Goal: Information Seeking & Learning: Learn about a topic

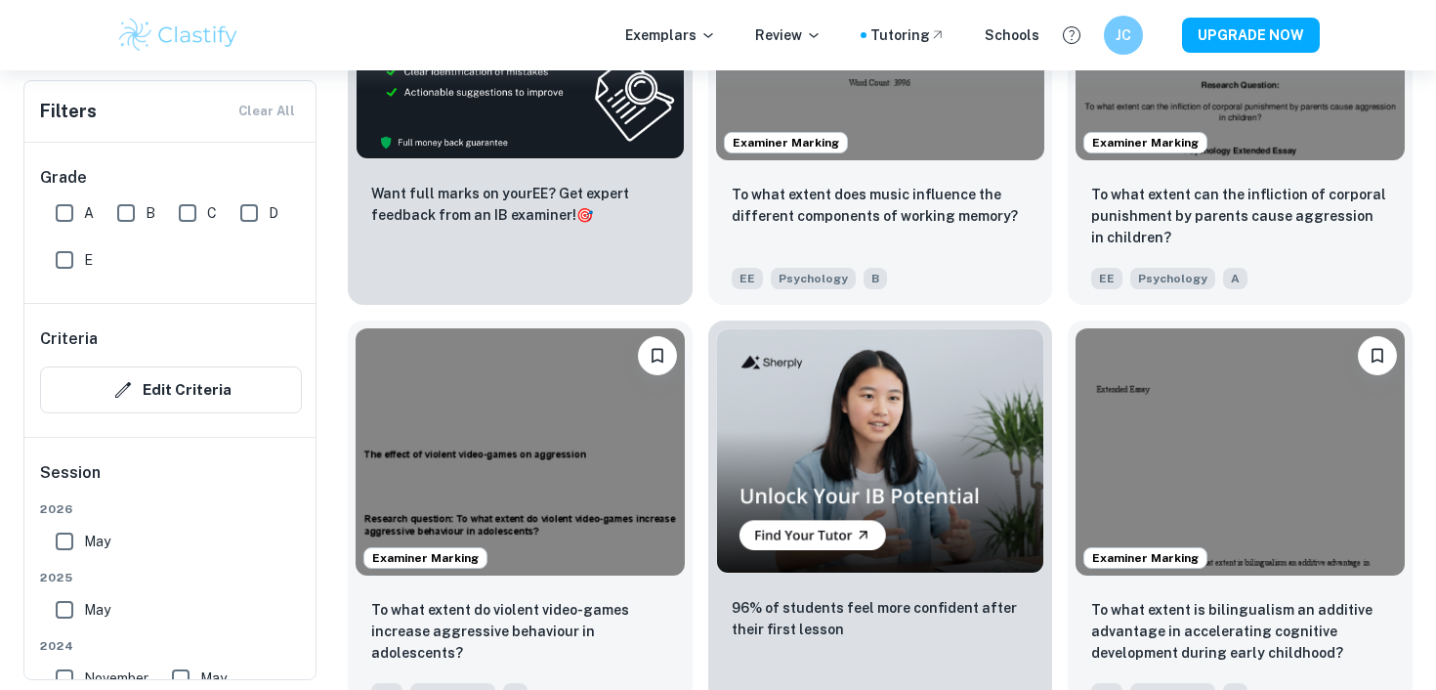
scroll to position [3297, 0]
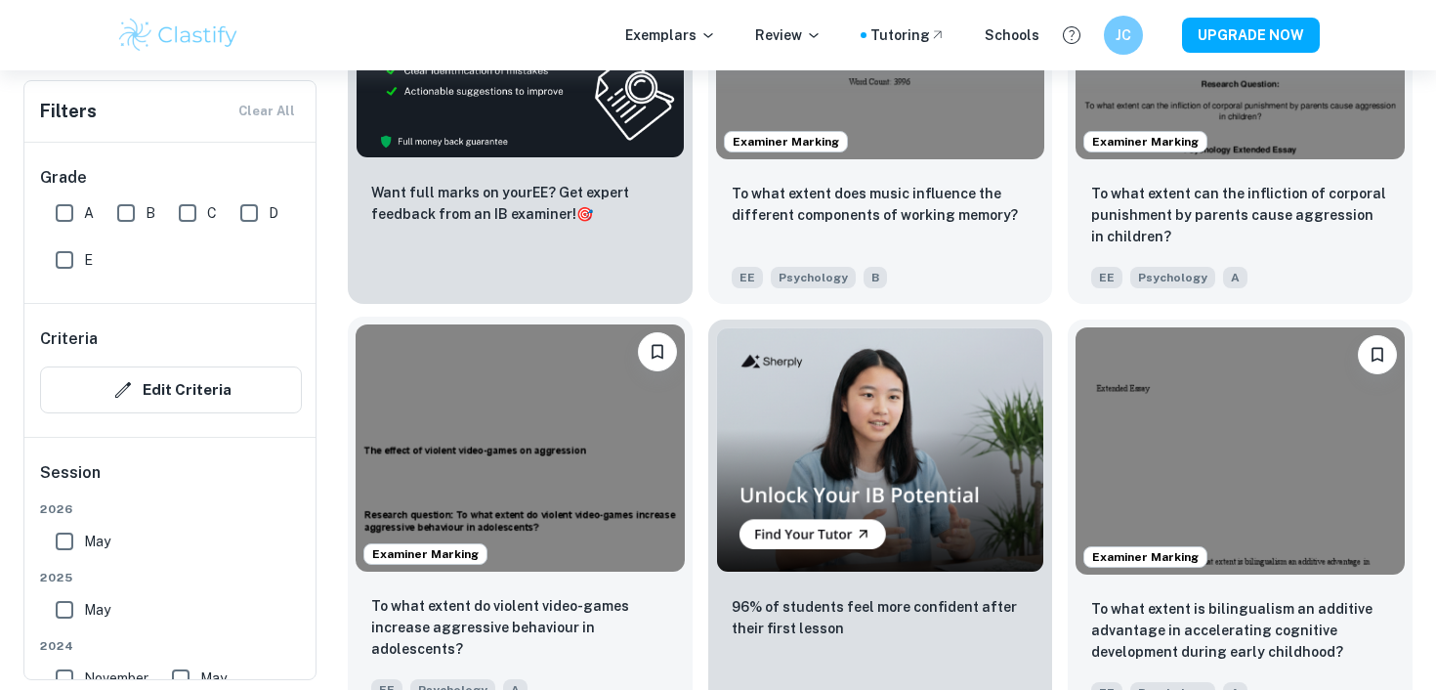
click at [534, 481] on img at bounding box center [520, 447] width 329 height 246
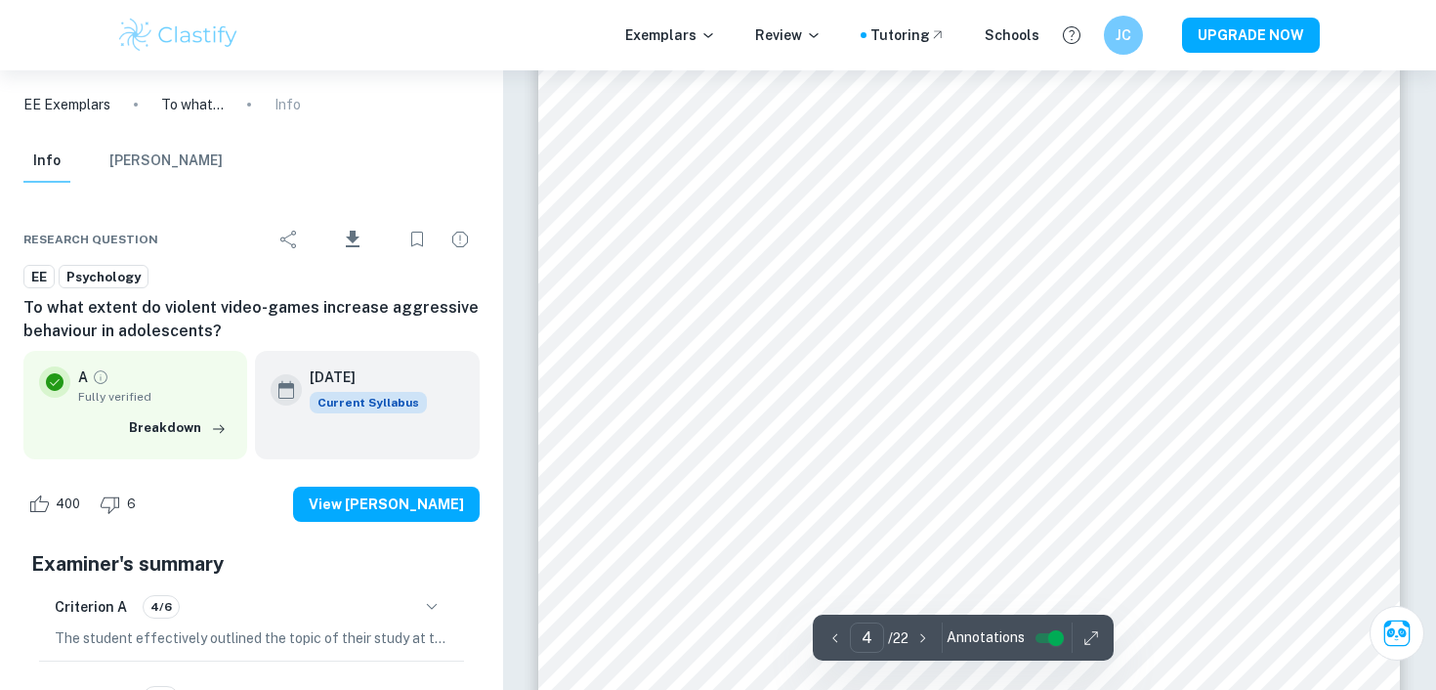
scroll to position [4496, 0]
type input "19"
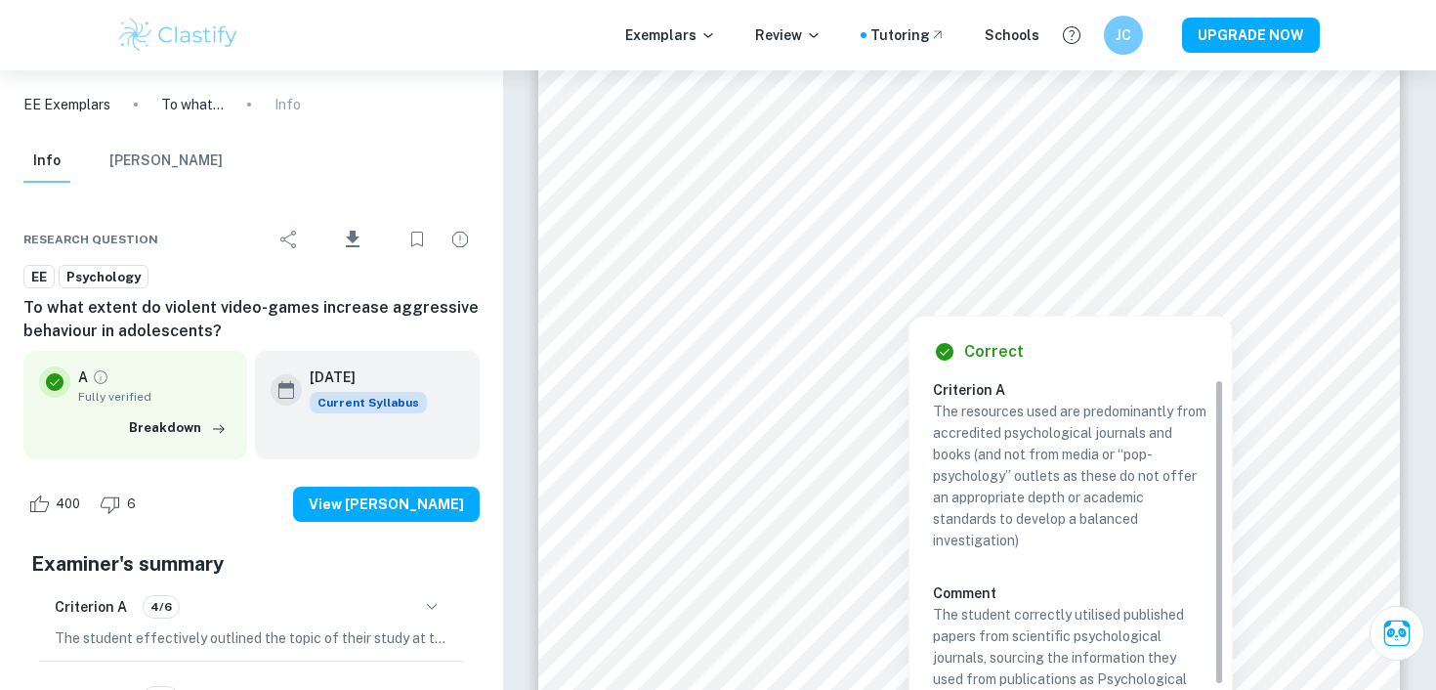
click at [901, 278] on div at bounding box center [967, 279] width 648 height 28
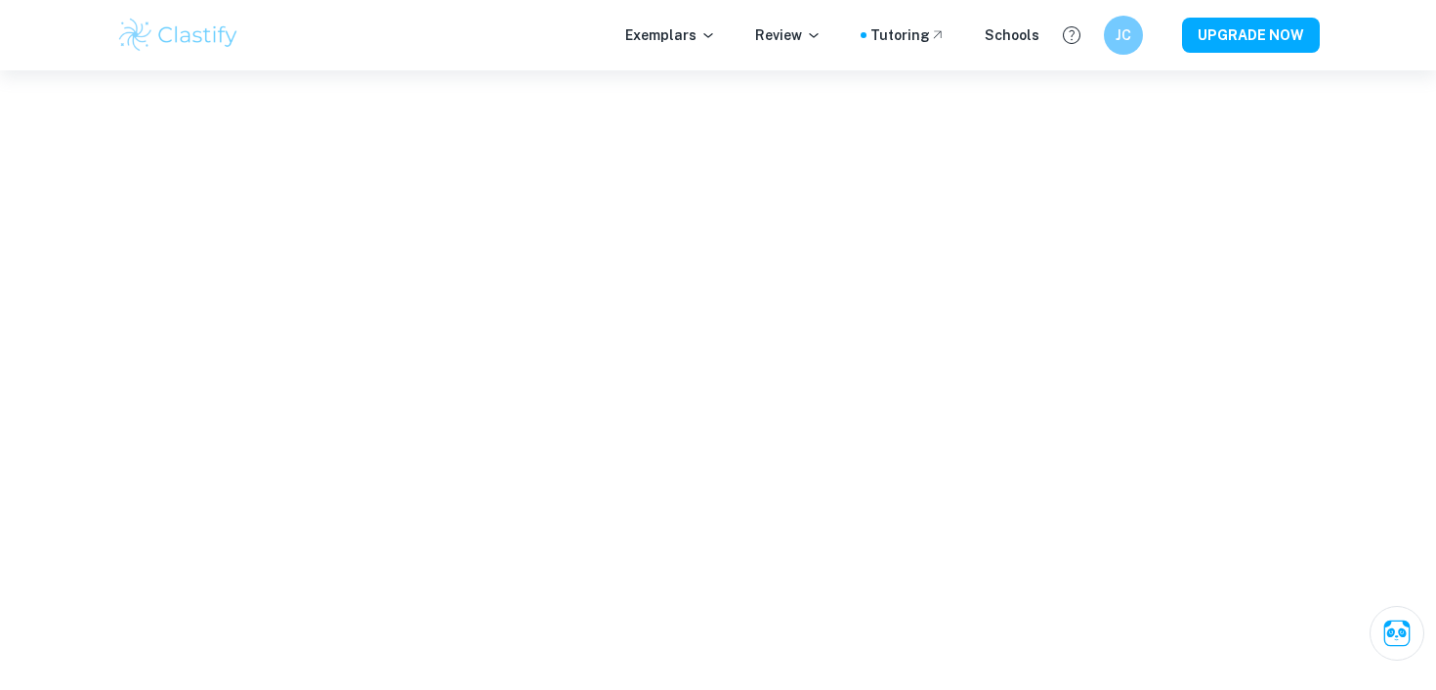
scroll to position [4091, 0]
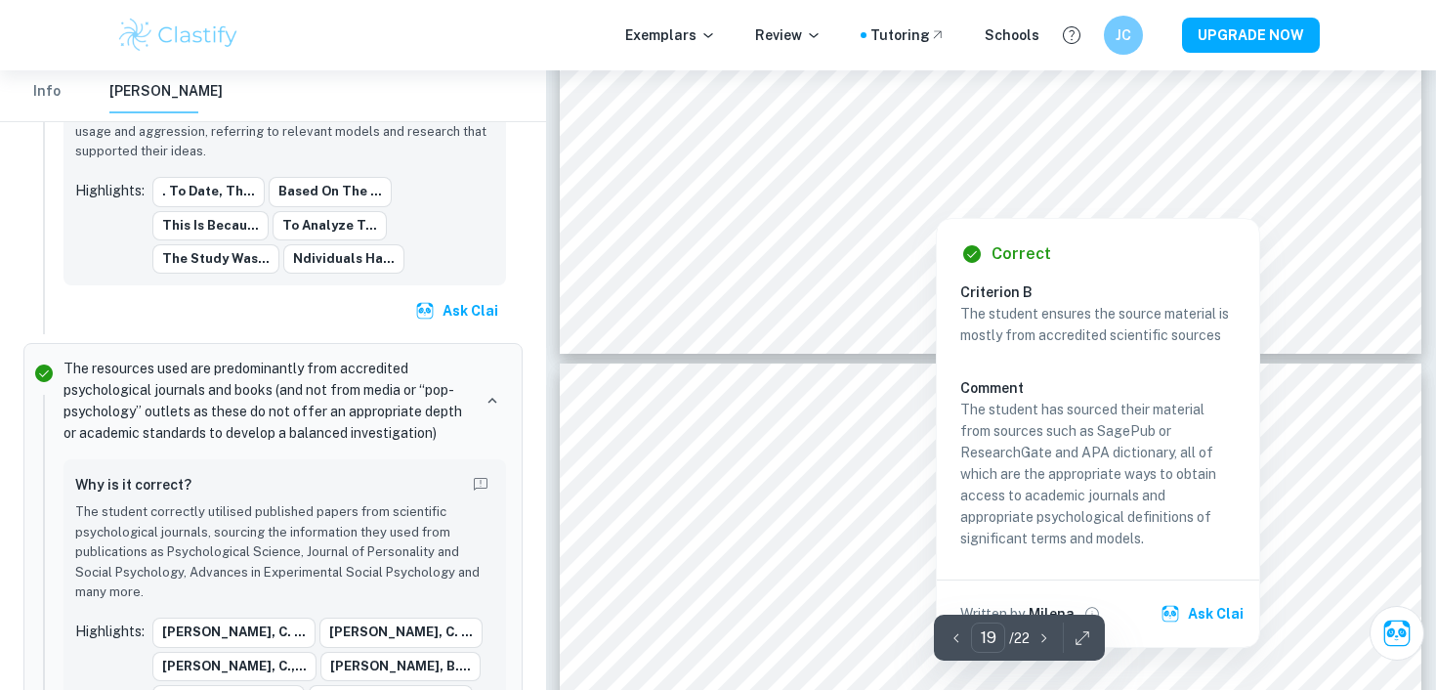
click at [875, 199] on div at bounding box center [935, 202] width 543 height 23
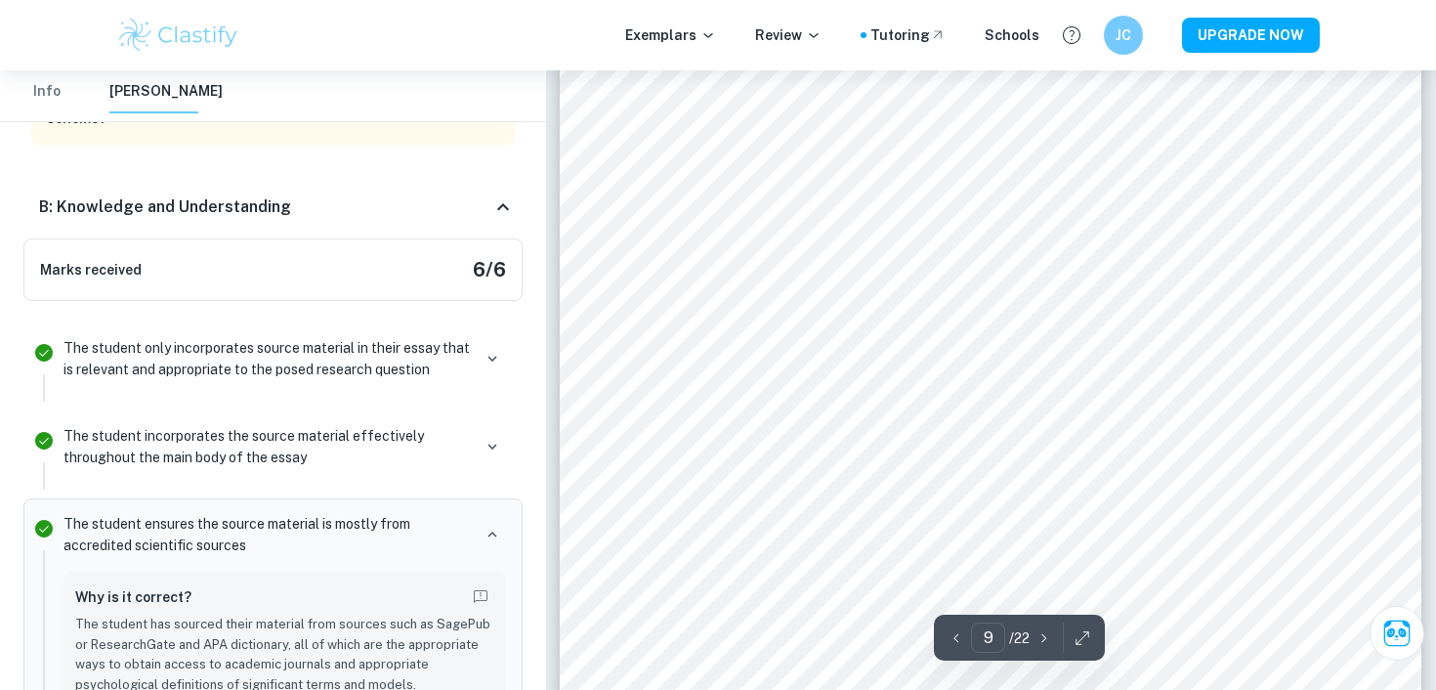
scroll to position [10243, 0]
type input "10"
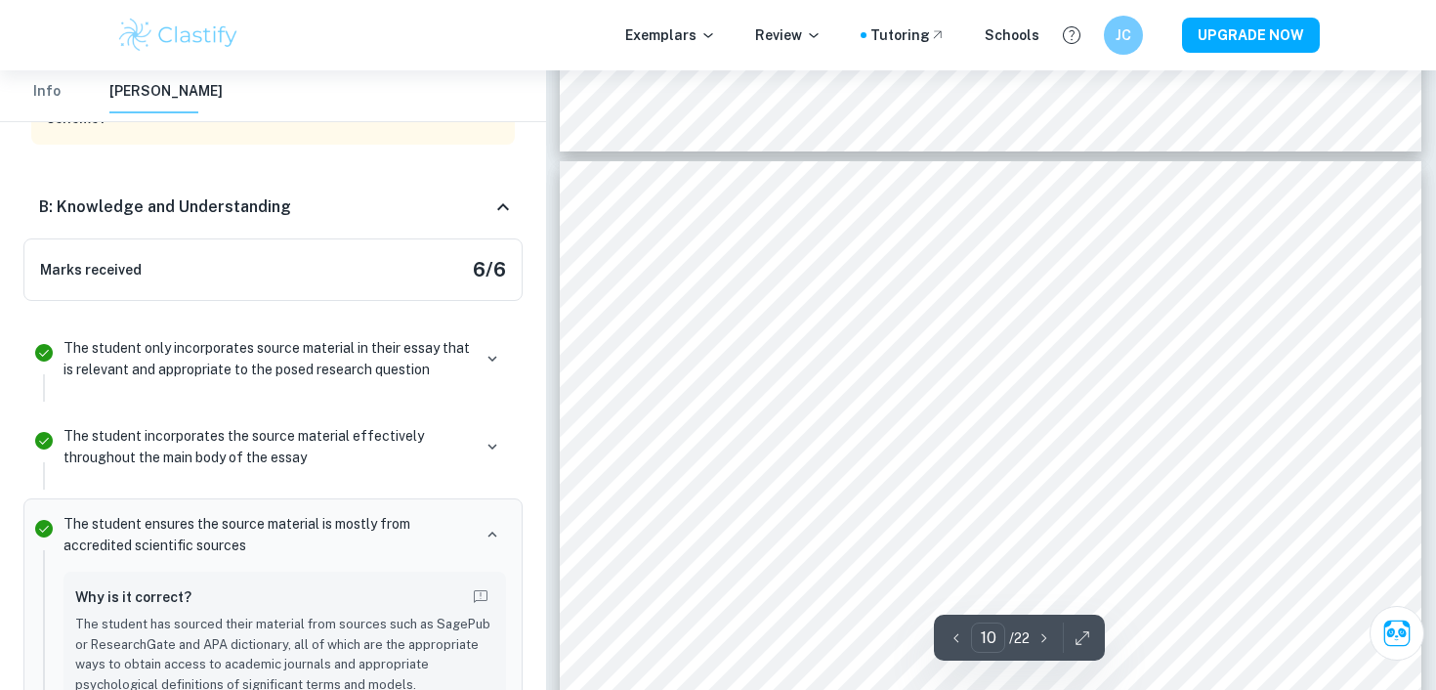
scroll to position [11416, 0]
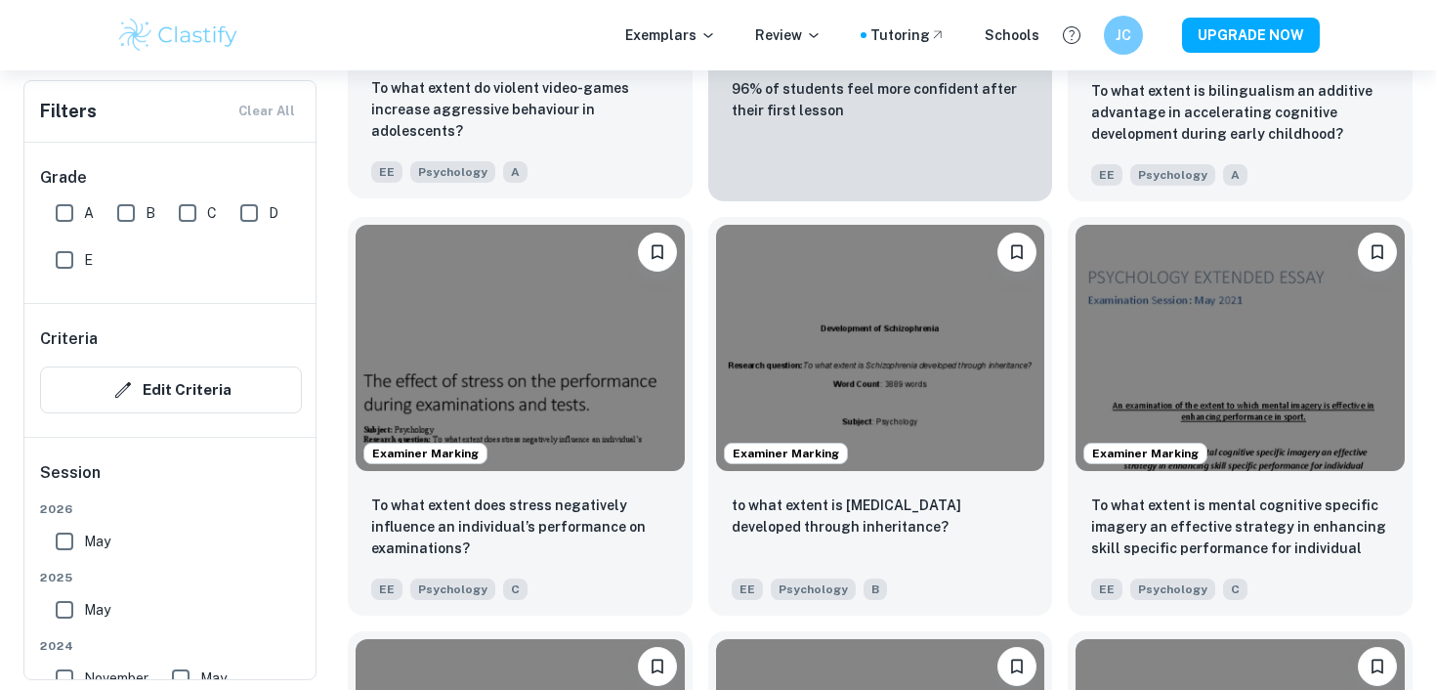
scroll to position [3817, 0]
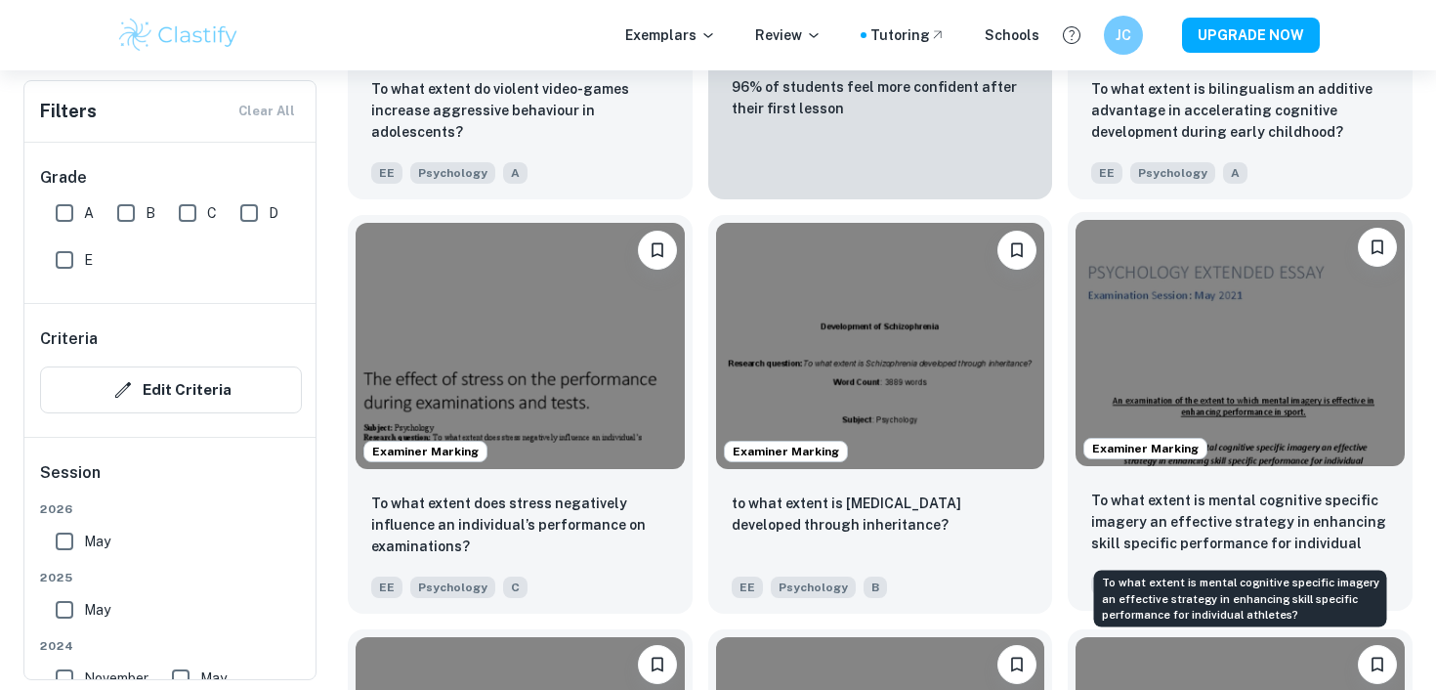
click at [1231, 507] on p "To what extent is mental cognitive specific imagery an effective strategy in en…" at bounding box center [1241, 523] width 298 height 66
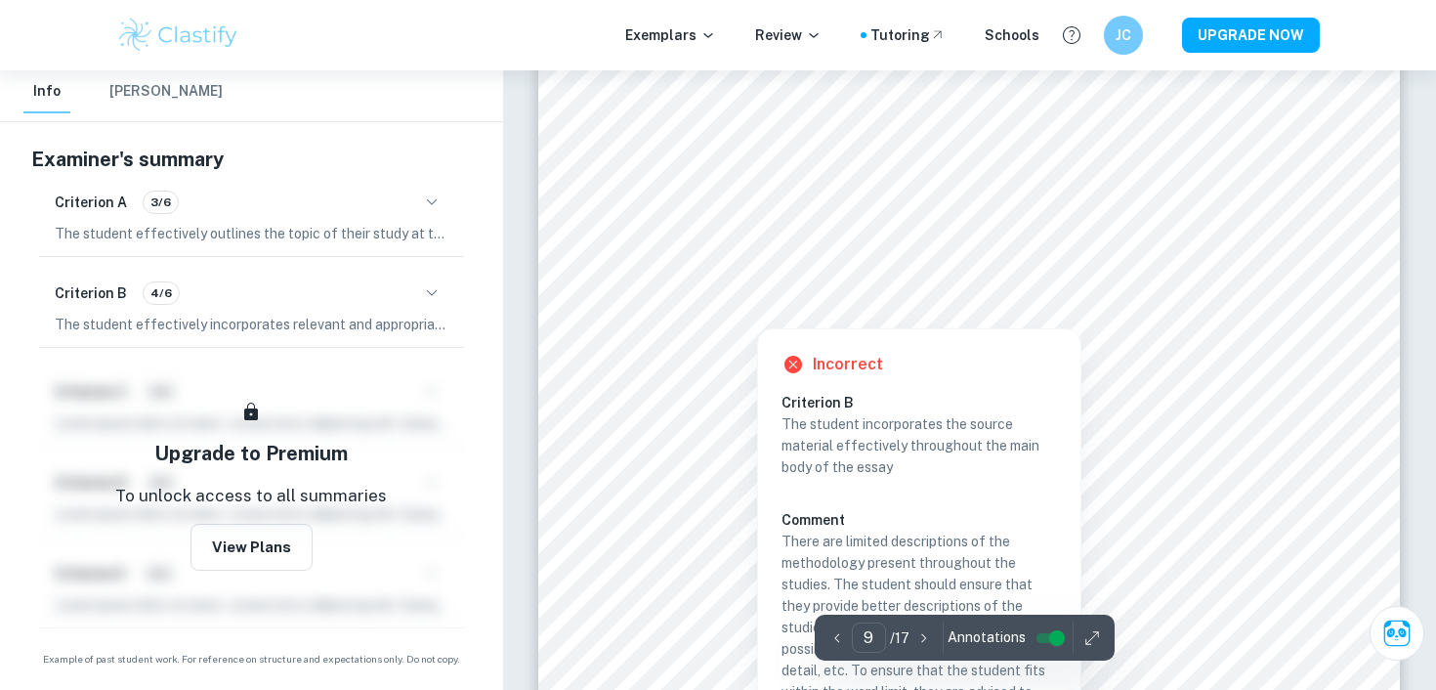
scroll to position [9737, 0]
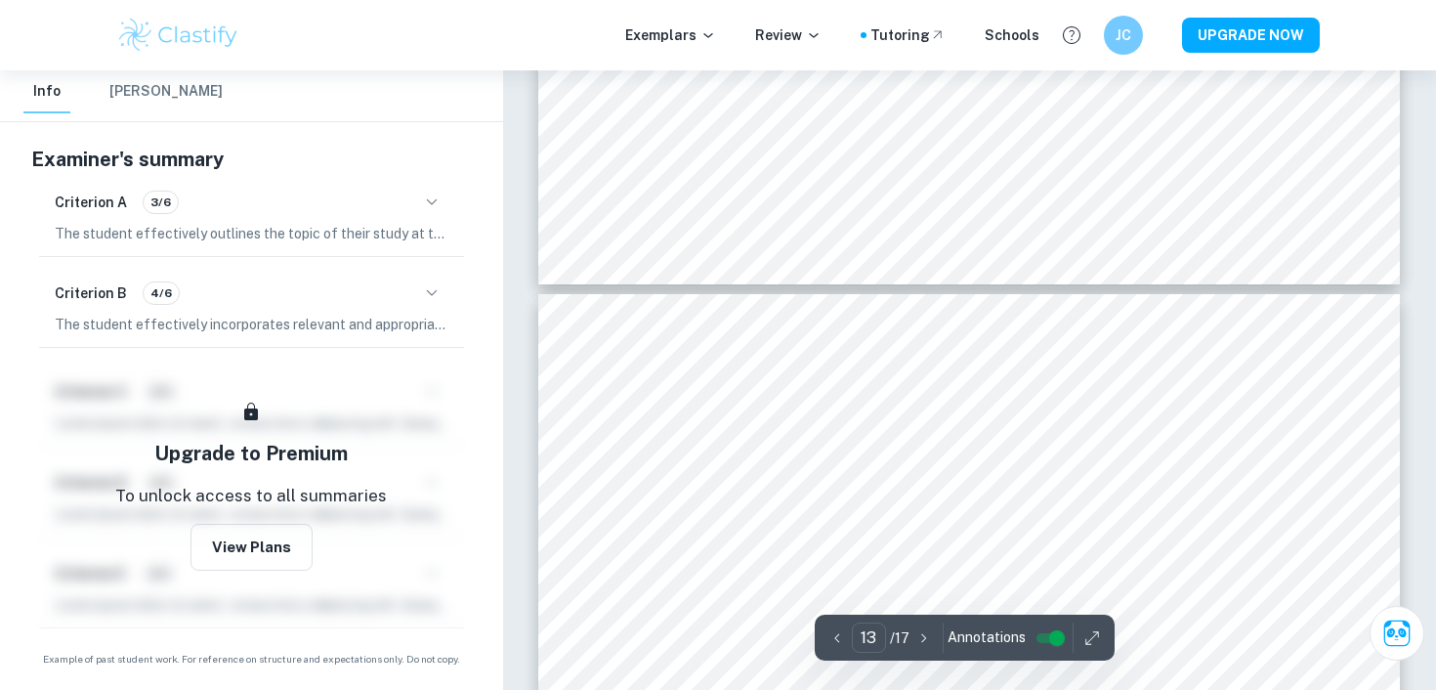
type input "12"
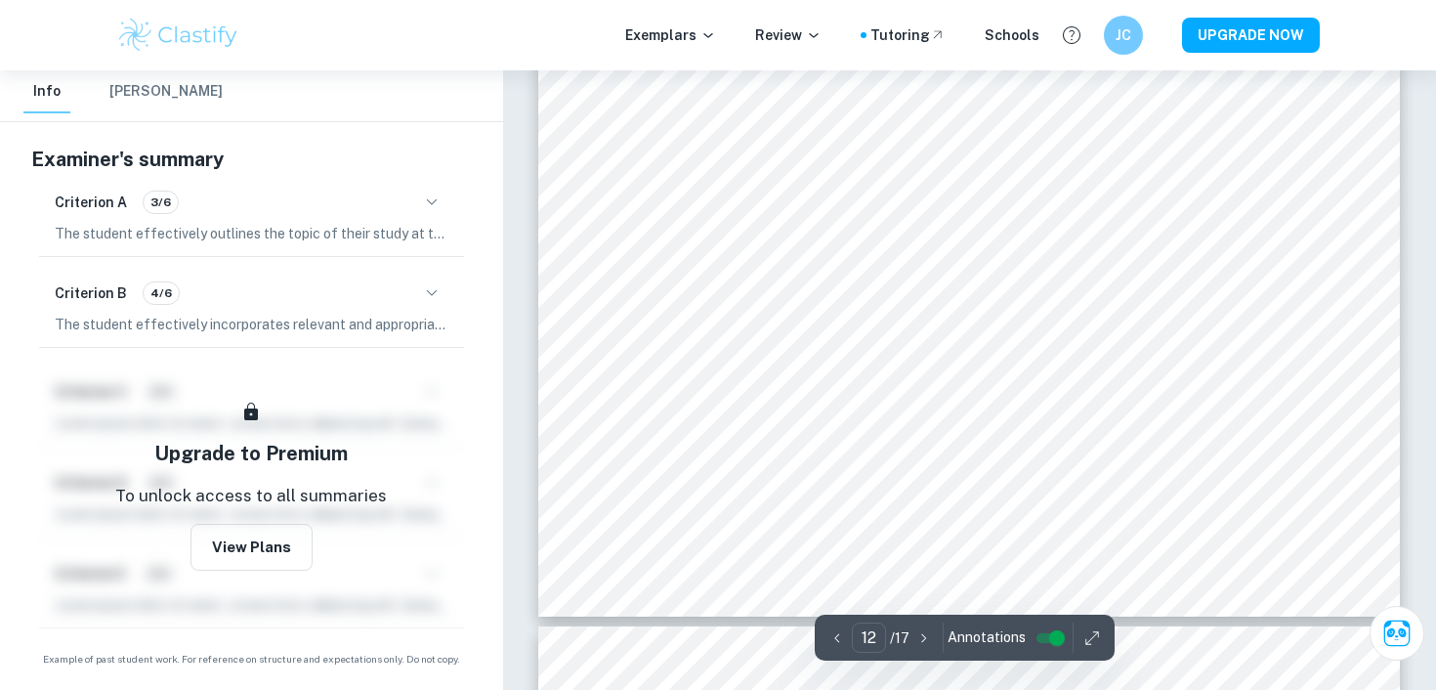
scroll to position [13343, 0]
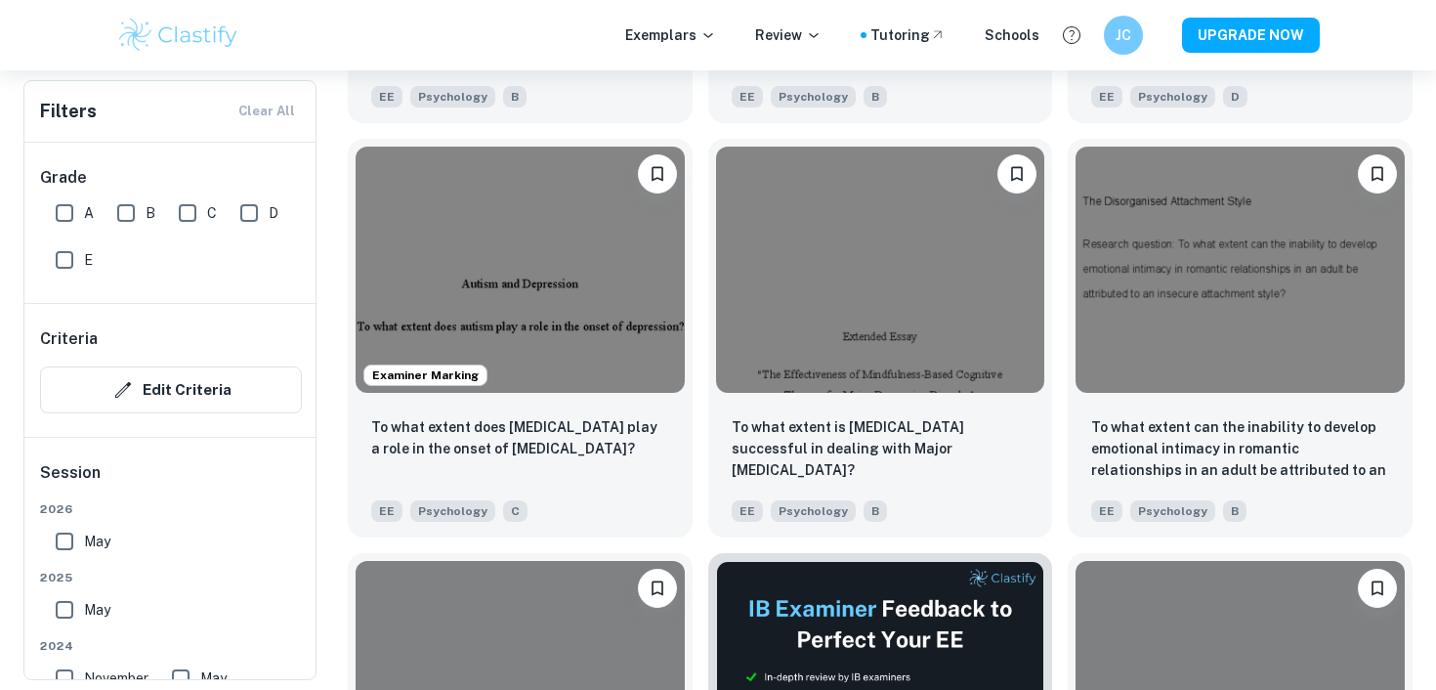
scroll to position [5148, 0]
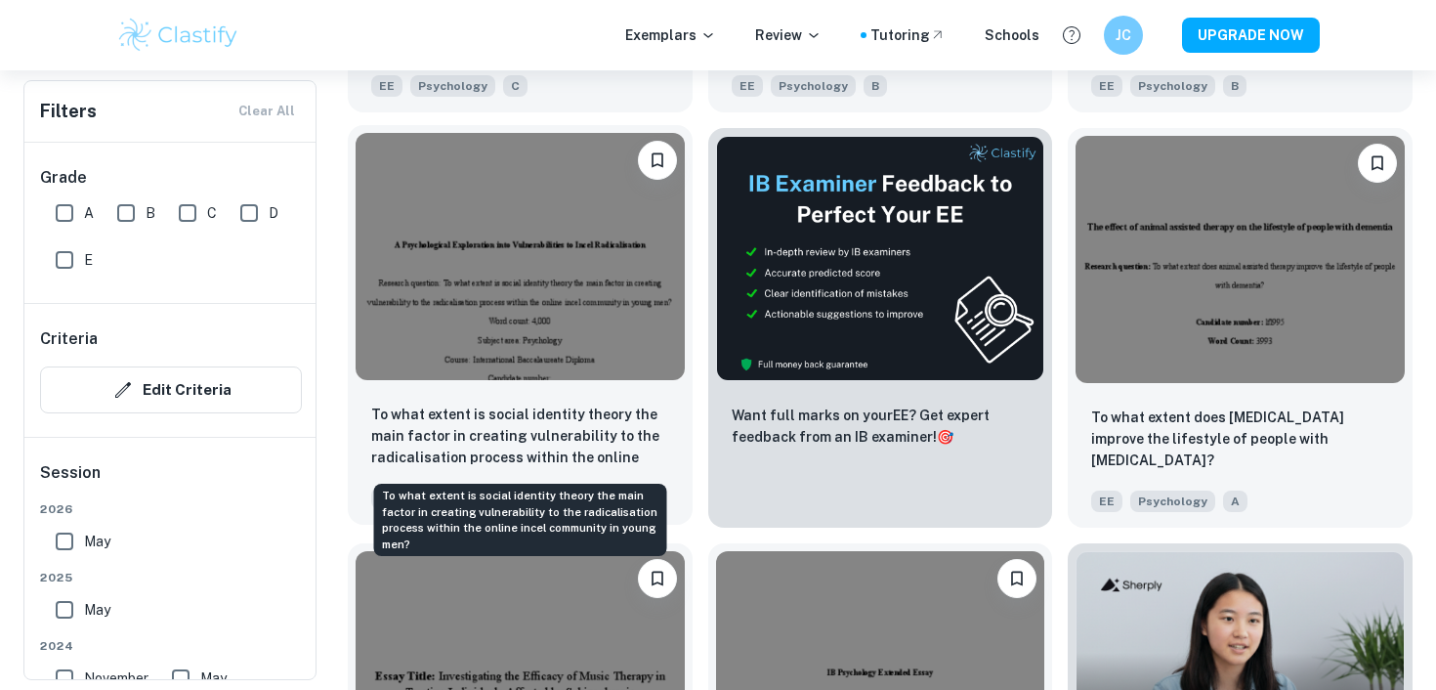
click at [562, 448] on p "To what extent is social identity theory the main factor in creating vulnerabil…" at bounding box center [520, 437] width 298 height 66
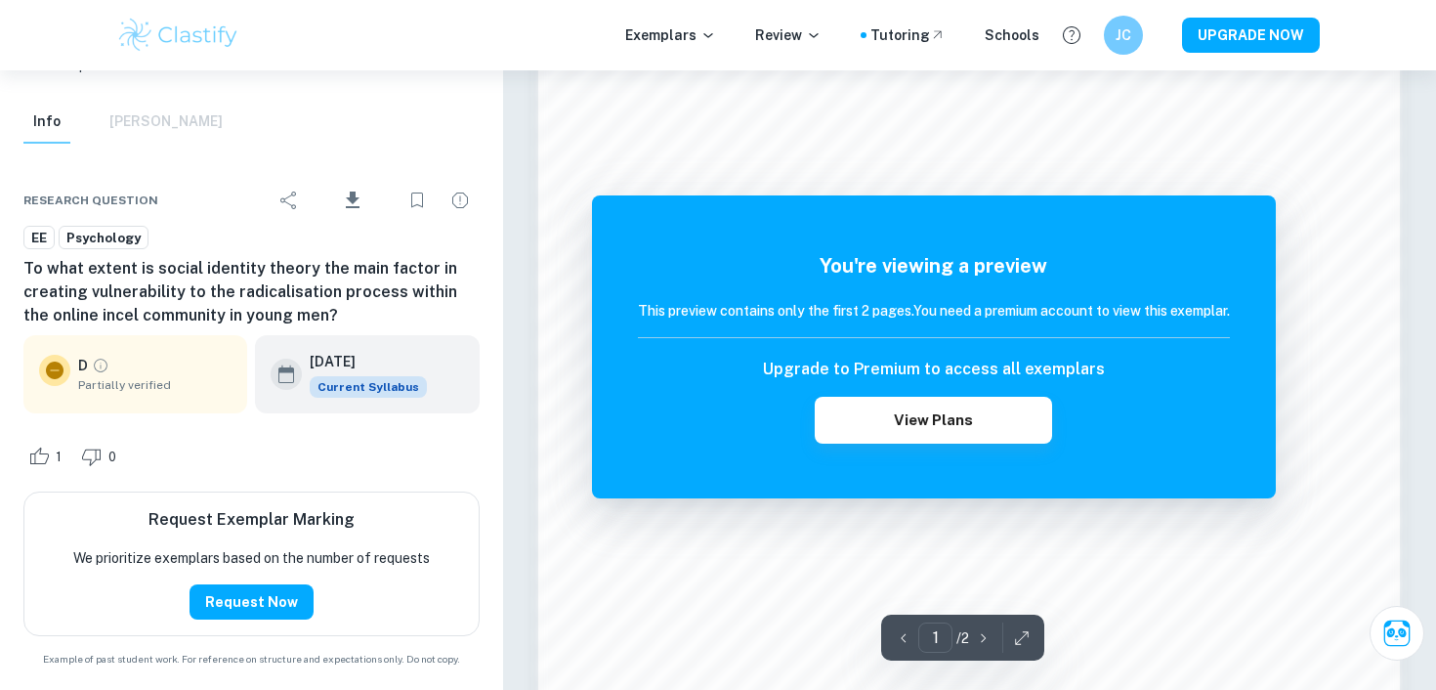
scroll to position [1980, 0]
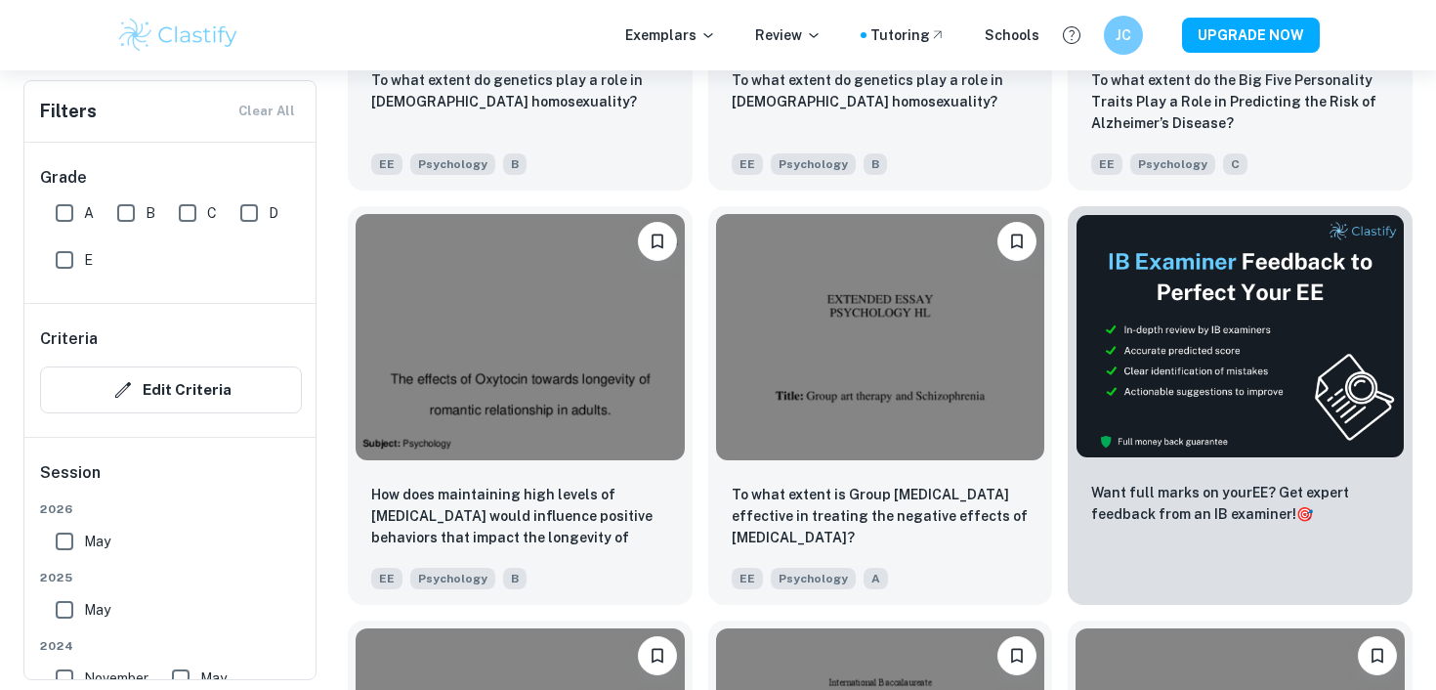
scroll to position [7339, 0]
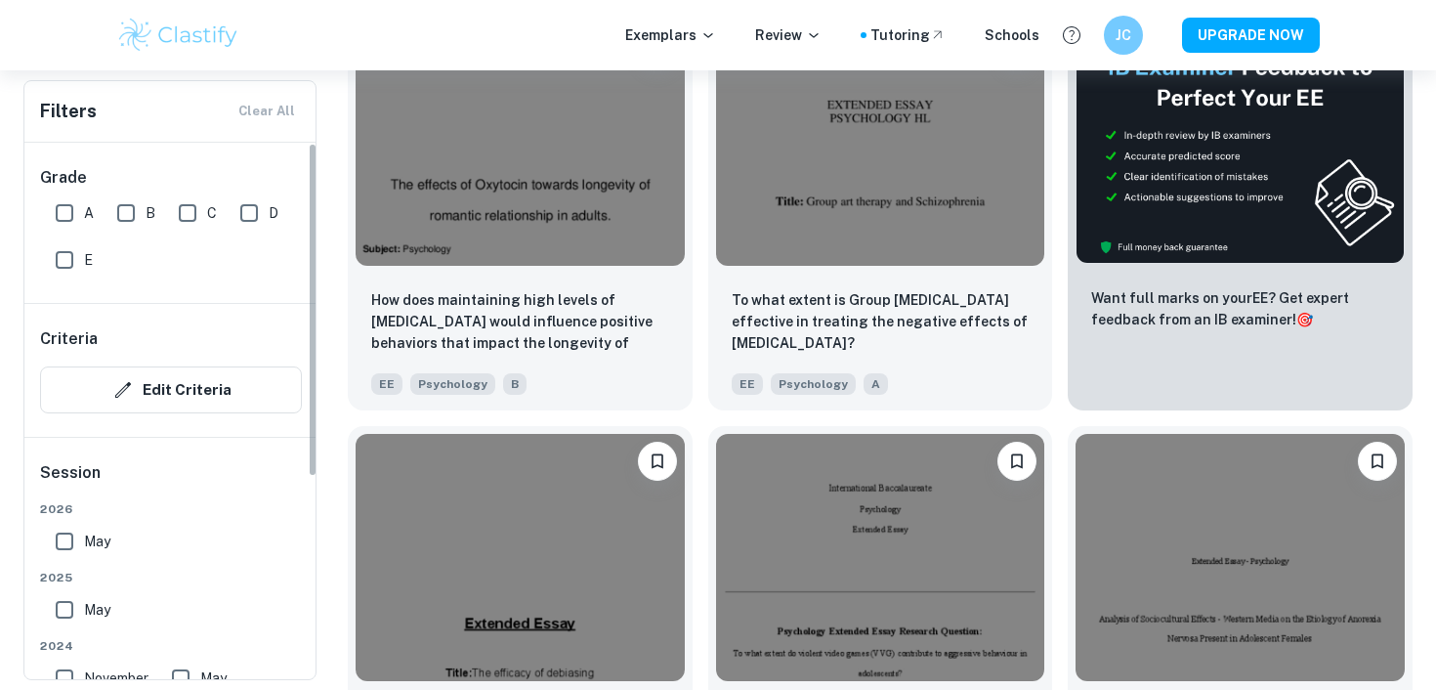
click at [73, 213] on input "A" at bounding box center [64, 212] width 39 height 39
checkbox input "true"
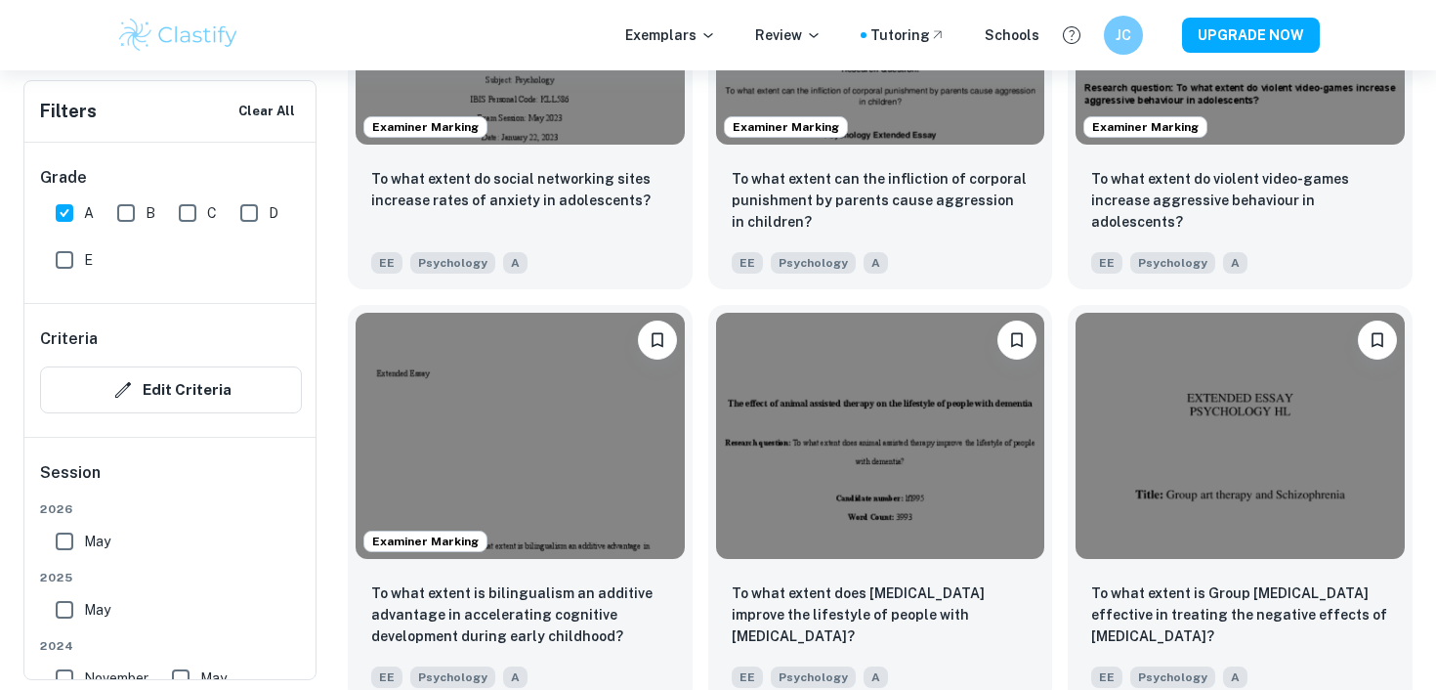
scroll to position [2119, 0]
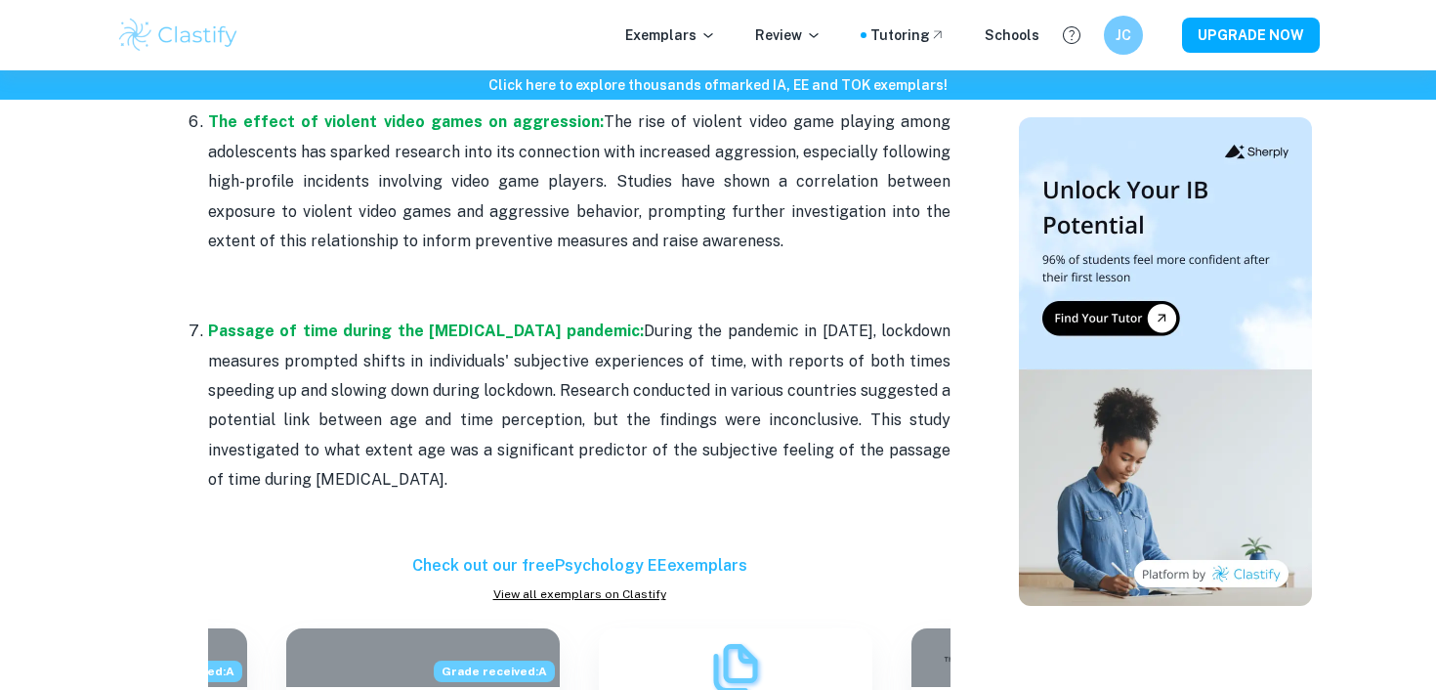
scroll to position [2219, 0]
